Goal: Information Seeking & Learning: Learn about a topic

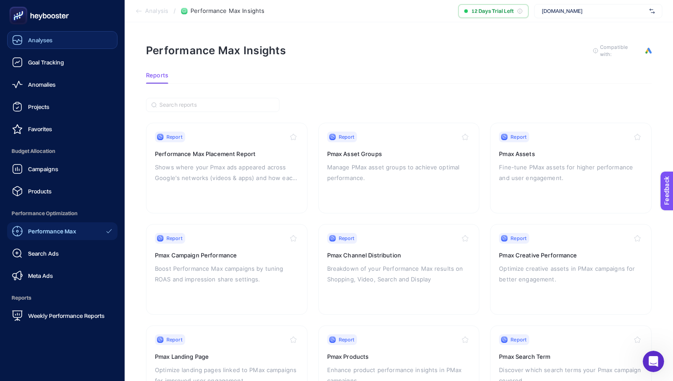
click at [50, 42] on span "Analyses" at bounding box center [40, 39] width 24 height 7
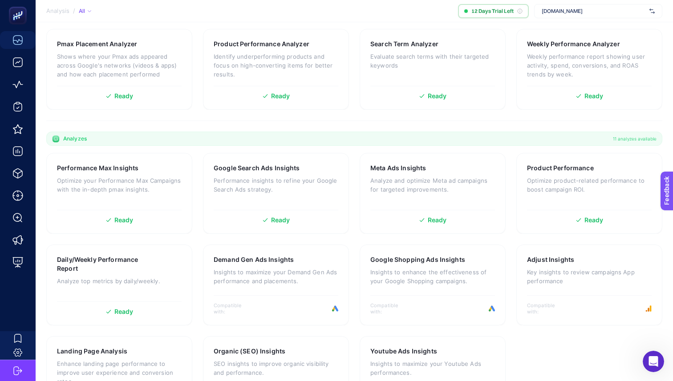
scroll to position [211, 0]
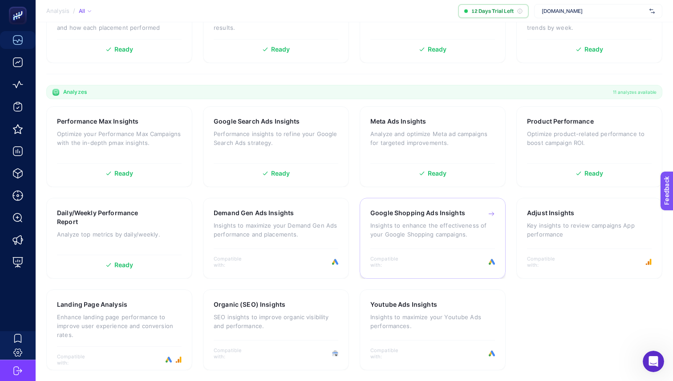
click at [445, 214] on h3 "Google Shopping Ads Insights" at bounding box center [417, 213] width 95 height 9
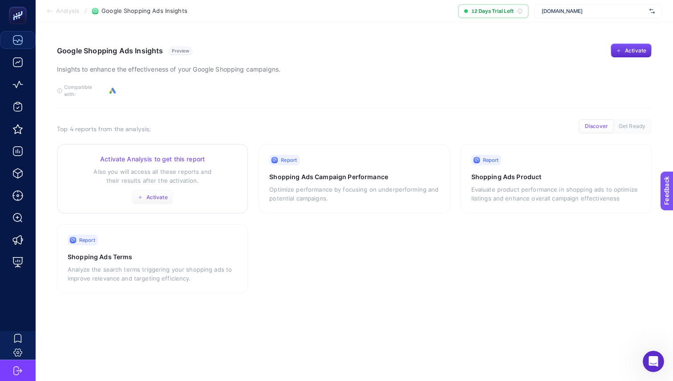
click at [151, 194] on span "Activate" at bounding box center [156, 197] width 21 height 7
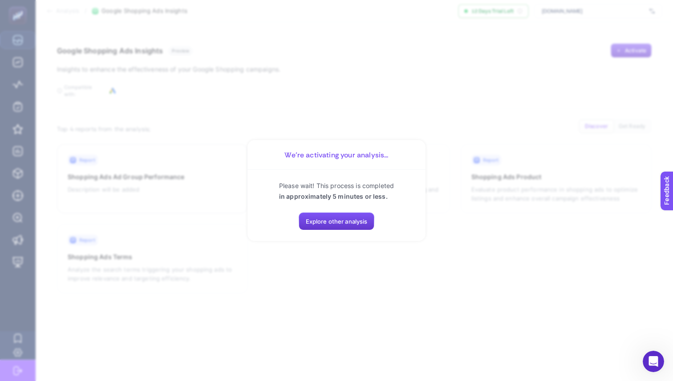
click at [351, 224] on span "Explore other analysis" at bounding box center [337, 221] width 62 height 7
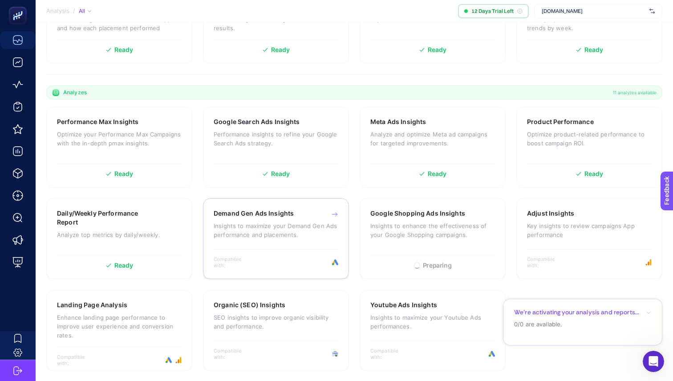
scroll to position [211, 0]
click at [556, 215] on h3 "Adjust Insights" at bounding box center [550, 213] width 47 height 9
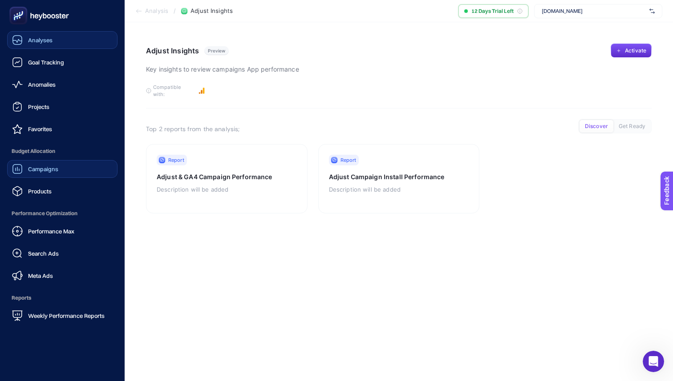
click at [46, 168] on span "Campaigns" at bounding box center [43, 169] width 30 height 7
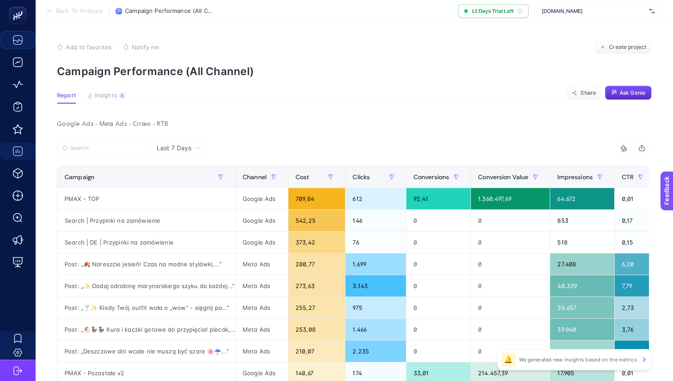
click at [585, 14] on span "[DOMAIN_NAME]" at bounding box center [594, 11] width 104 height 7
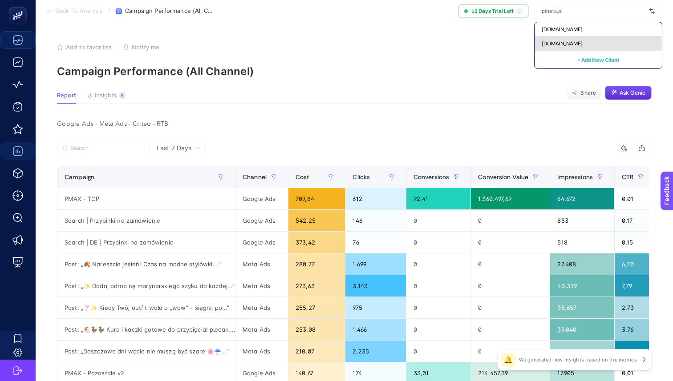
click at [566, 42] on span "[DOMAIN_NAME]" at bounding box center [562, 43] width 41 height 7
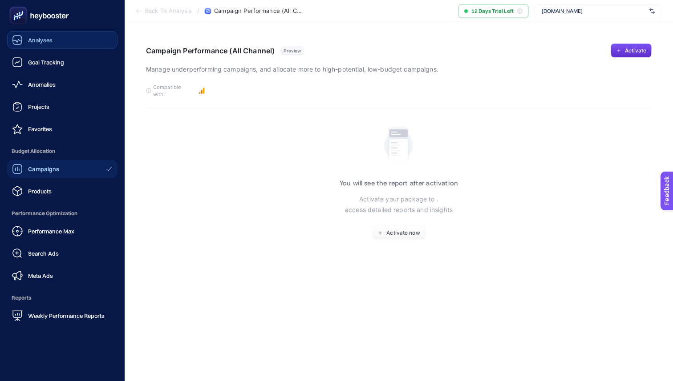
click at [48, 40] on span "Analyses" at bounding box center [40, 39] width 24 height 7
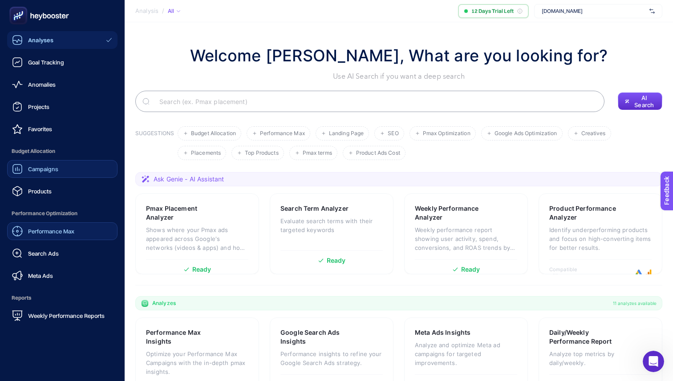
click at [37, 236] on div "Performance Max" at bounding box center [43, 231] width 62 height 11
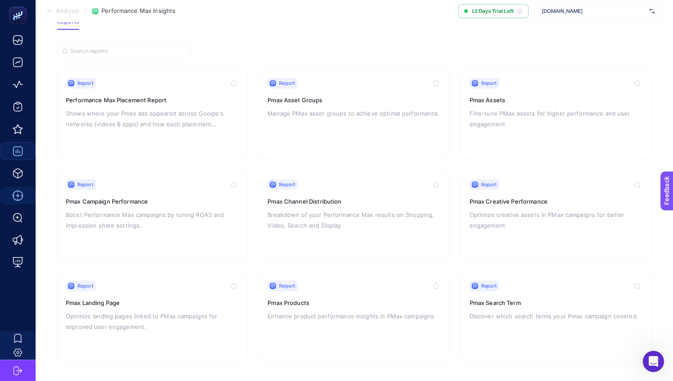
scroll to position [55, 0]
click at [178, 188] on div "Report Pmax Campaign Performance Boost Performance Max campaigns by tuning ROAS…" at bounding box center [152, 214] width 173 height 73
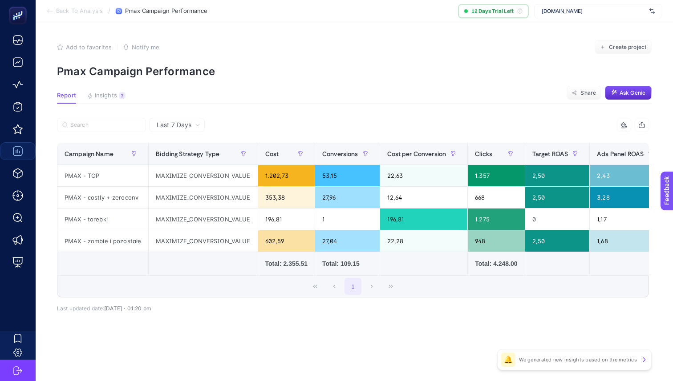
click at [185, 121] on span "Last 7 Days" at bounding box center [174, 125] width 35 height 9
click at [179, 157] on li "Last 30 Days" at bounding box center [177, 160] width 50 height 16
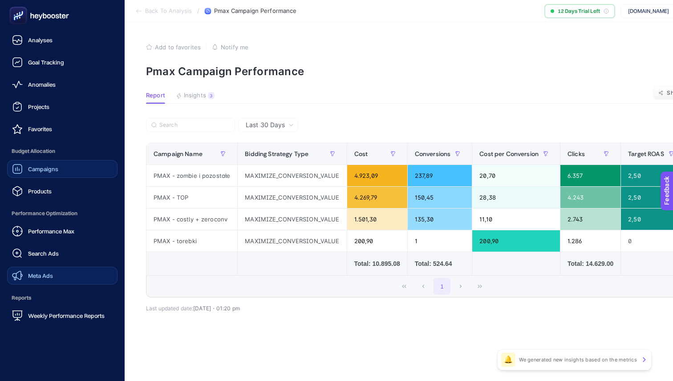
click at [41, 277] on span "Meta Ads" at bounding box center [40, 275] width 25 height 7
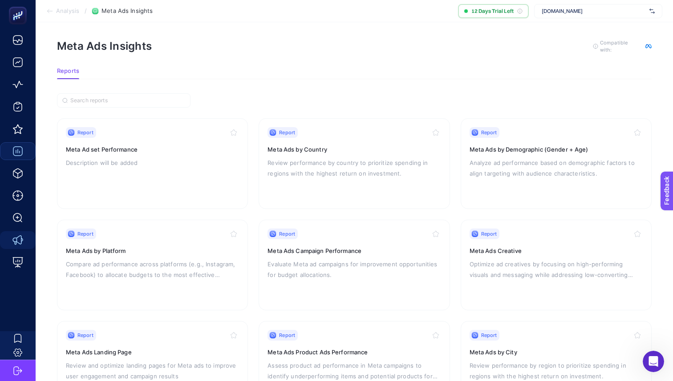
scroll to position [4, 0]
click at [188, 163] on p "Description will be added" at bounding box center [152, 163] width 173 height 11
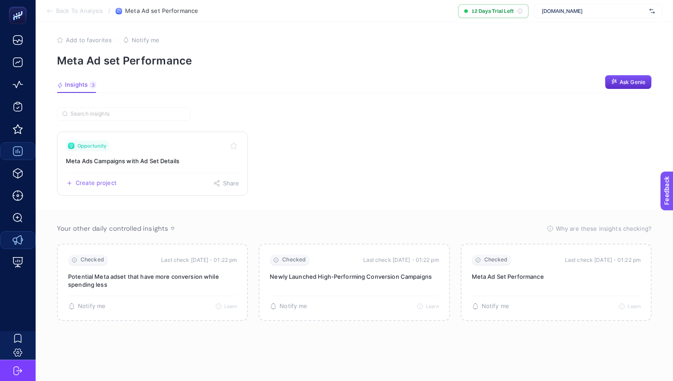
click at [180, 147] on div "Opportunity" at bounding box center [152, 146] width 173 height 11
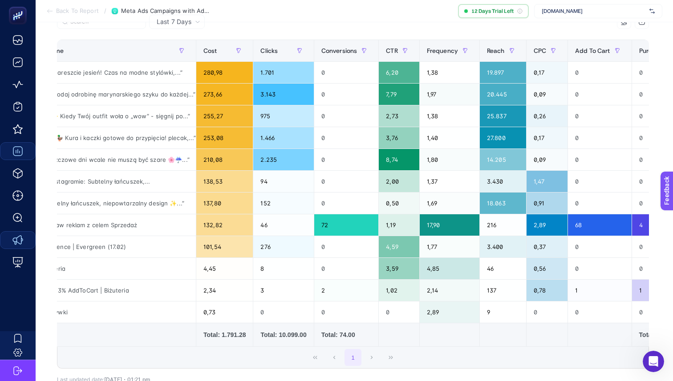
scroll to position [101, 0]
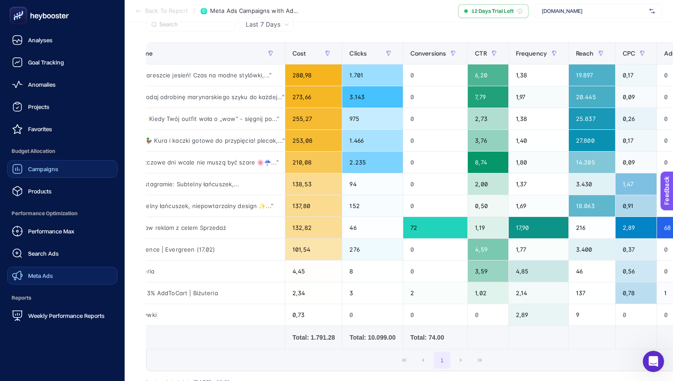
click at [49, 274] on span "Meta Ads" at bounding box center [40, 275] width 25 height 7
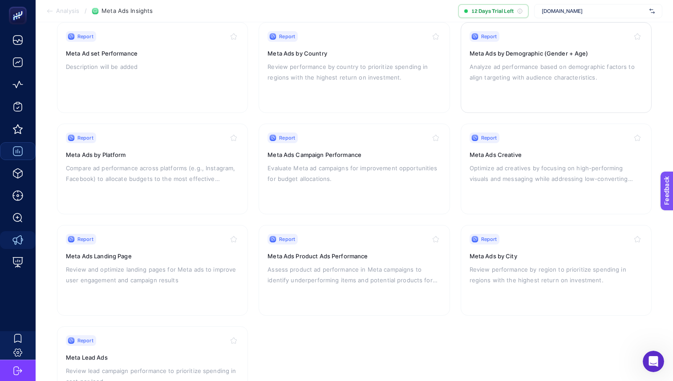
click at [551, 44] on div "Report Meta Ads by Demographic (Gender + Age) Analyze ad performance based on d…" at bounding box center [555, 67] width 173 height 73
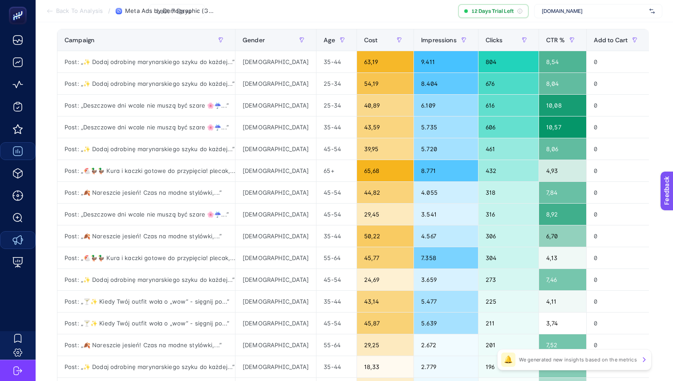
scroll to position [114, 0]
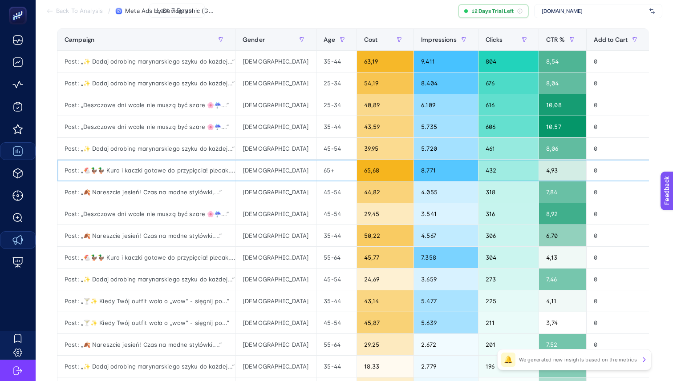
click at [86, 174] on div "Post: „🐔🦆🦆 Kura i kaczki gotowe do przypięcia! plecak,...”" at bounding box center [146, 170] width 178 height 21
click at [121, 174] on div "Post: „🐔🦆🦆 Kura i kaczki gotowe do przypięcia! plecak,...”" at bounding box center [146, 170] width 178 height 21
click at [133, 173] on div "Post: „🐔🦆🦆 Kura i kaczki gotowe do przypięcia! plecak,...”" at bounding box center [146, 170] width 178 height 21
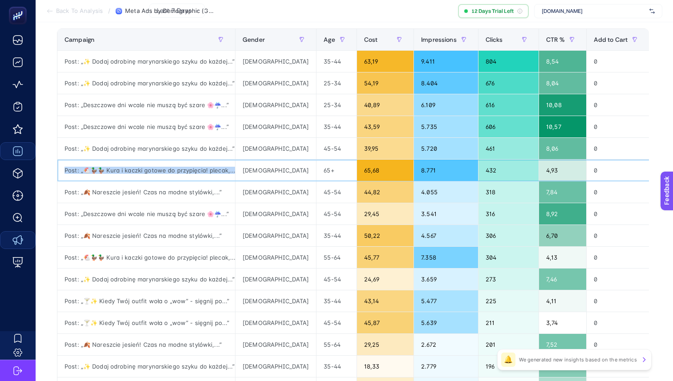
click at [133, 173] on div "Post: „🐔🦆🦆 Kura i kaczki gotowe do przypięcia! plecak,...”" at bounding box center [146, 170] width 178 height 21
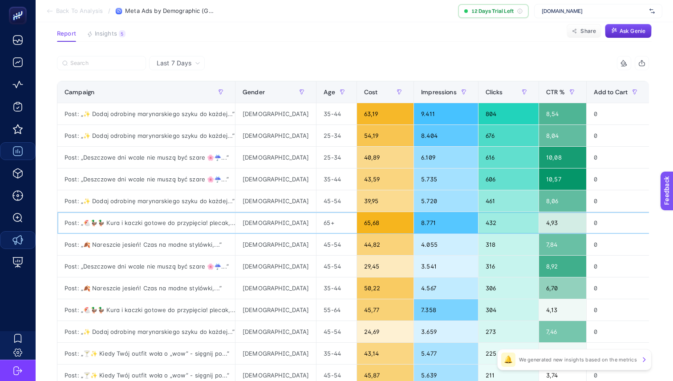
scroll to position [0, 0]
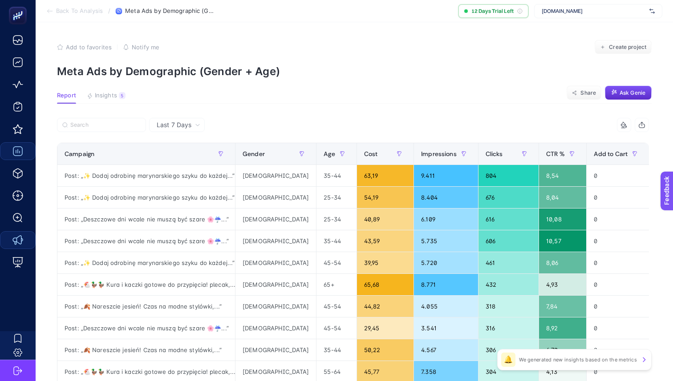
click at [182, 124] on span "Last 7 Days" at bounding box center [174, 125] width 35 height 9
click at [178, 155] on li "Last 30 Days" at bounding box center [177, 160] width 50 height 16
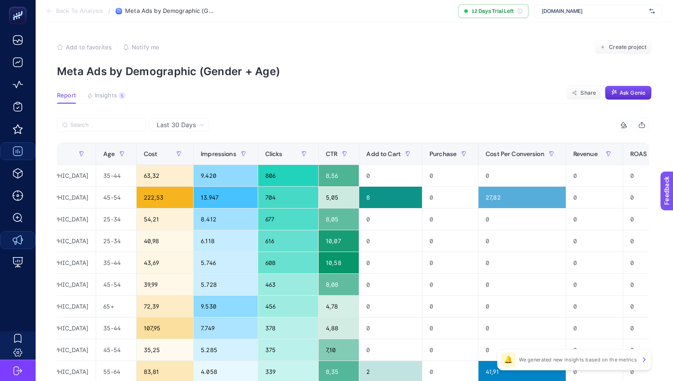
scroll to position [0, 251]
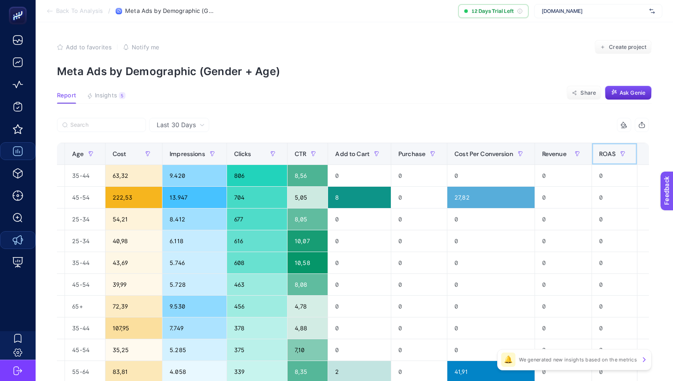
click at [599, 152] on span "ROAS" at bounding box center [607, 153] width 16 height 7
click at [599, 154] on span "ROAS" at bounding box center [607, 153] width 16 height 7
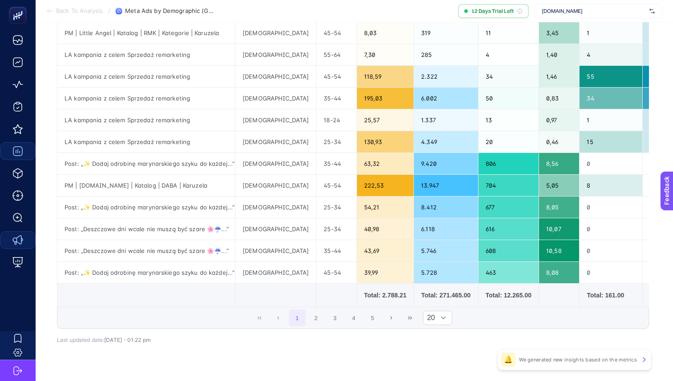
scroll to position [318, 0]
